Goal: Check status

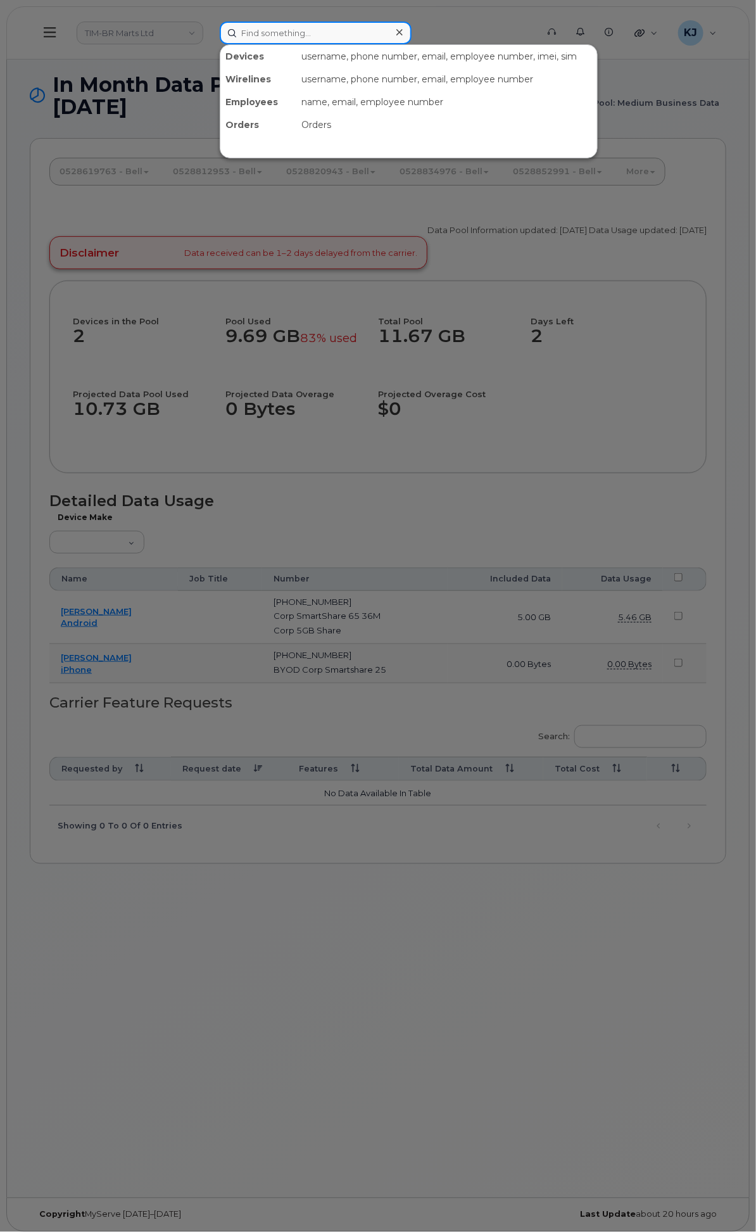
click at [381, 23] on input at bounding box center [316, 33] width 192 height 23
paste input "MyServe# 301089"
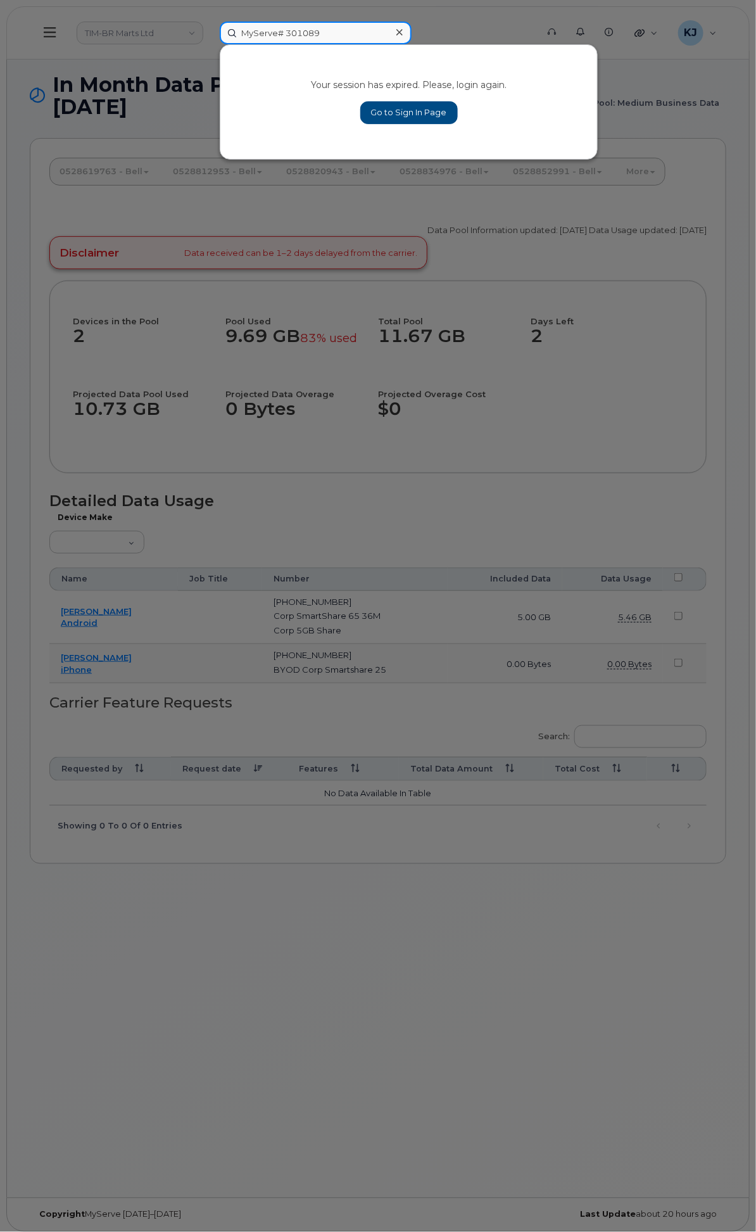
drag, startPoint x: 413, startPoint y: 28, endPoint x: 242, endPoint y: 60, distance: 173.9
click at [241, 44] on div "MyServe# 301089 Your session has expired. Please, login again. Go to Sign In Pa…" at bounding box center [374, 33] width 329 height 23
click at [374, 27] on input "301089" at bounding box center [316, 33] width 192 height 23
type input "301089"
drag, startPoint x: 412, startPoint y: 29, endPoint x: 169, endPoint y: 51, distance: 243.6
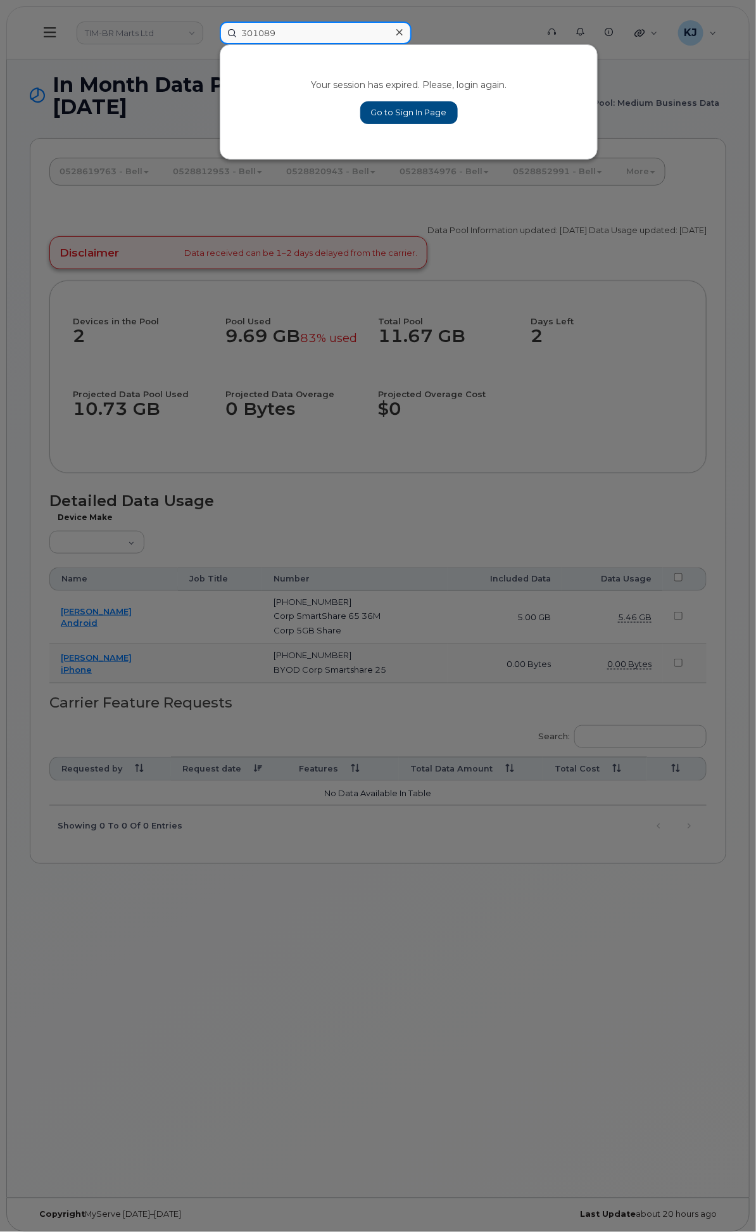
click at [210, 44] on div "301089 Your session has expired. Please, login again. Go to Sign In Page" at bounding box center [374, 33] width 329 height 23
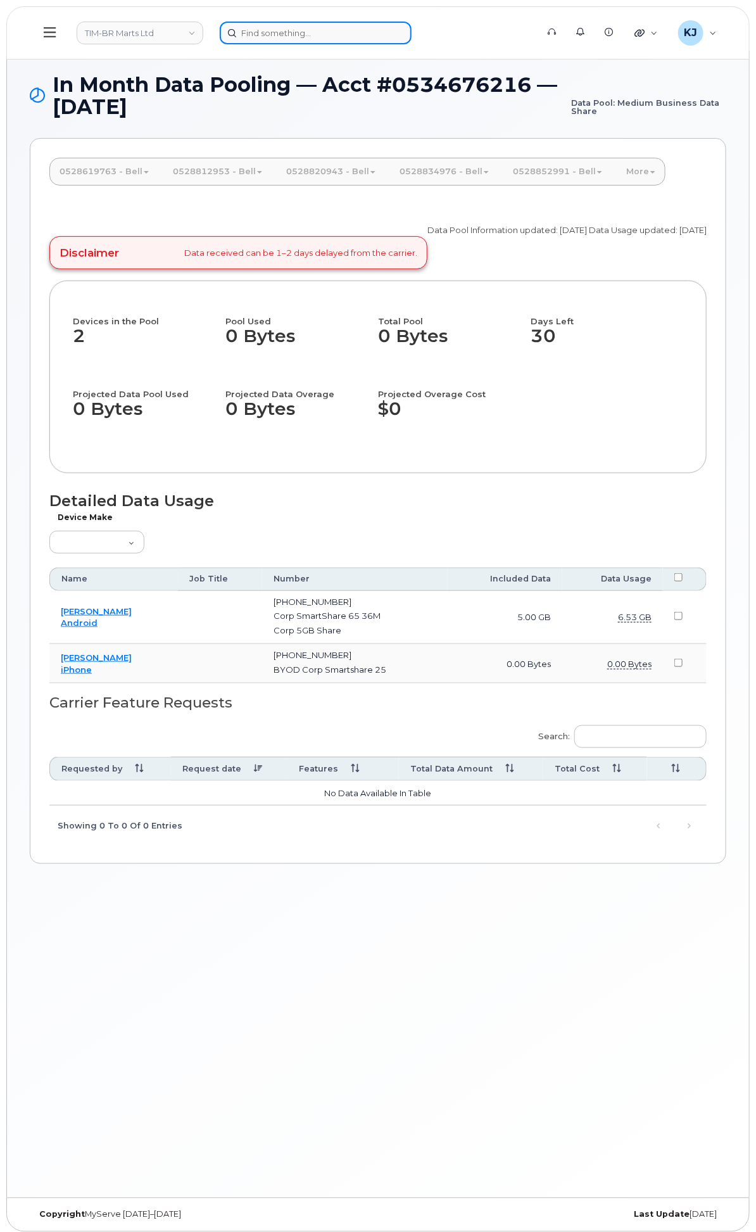
click at [412, 30] on input at bounding box center [316, 33] width 192 height 23
paste input "301089"
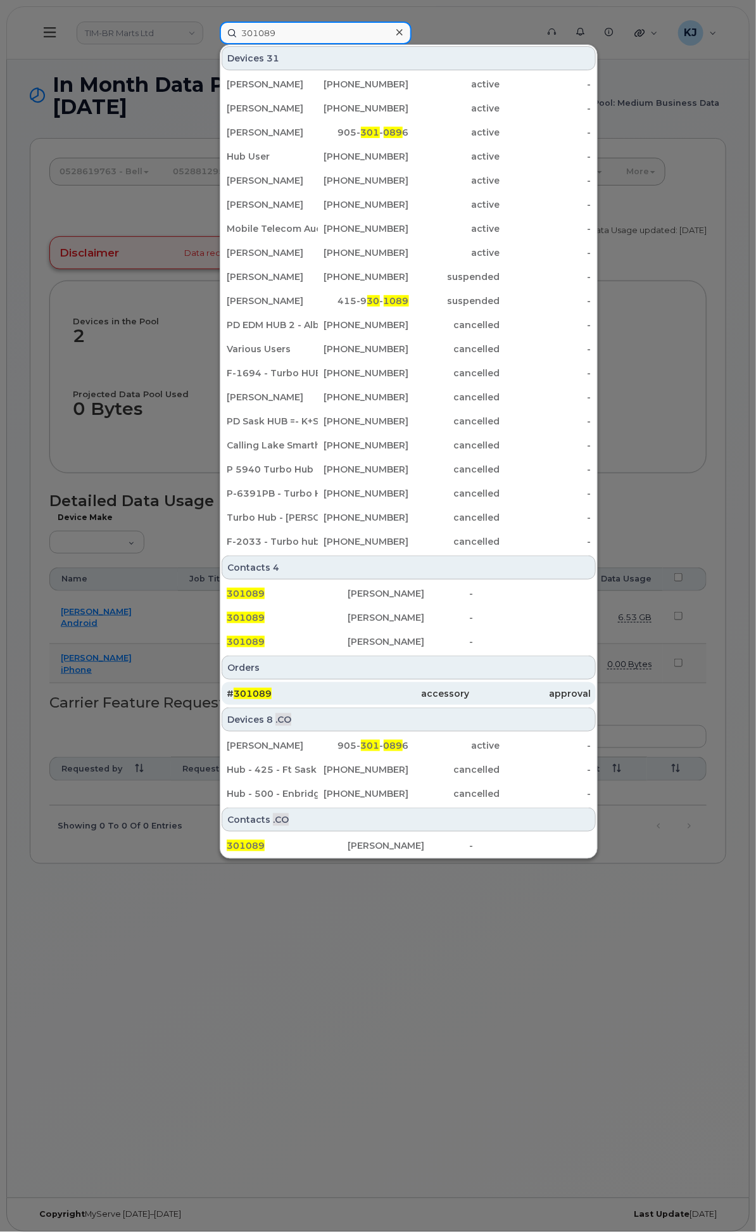
type input "301089"
click at [348, 689] on div "# 301089" at bounding box center [288, 693] width 122 height 13
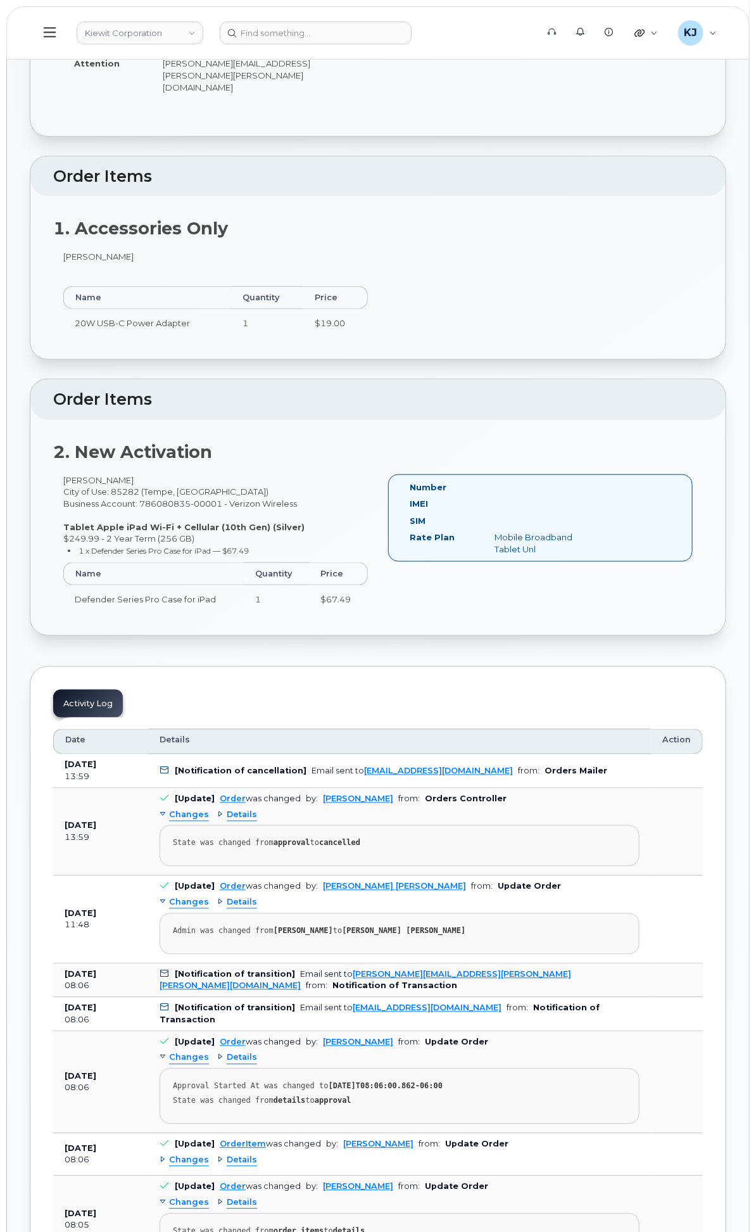
scroll to position [141, 0]
